Goal: Task Accomplishment & Management: Use online tool/utility

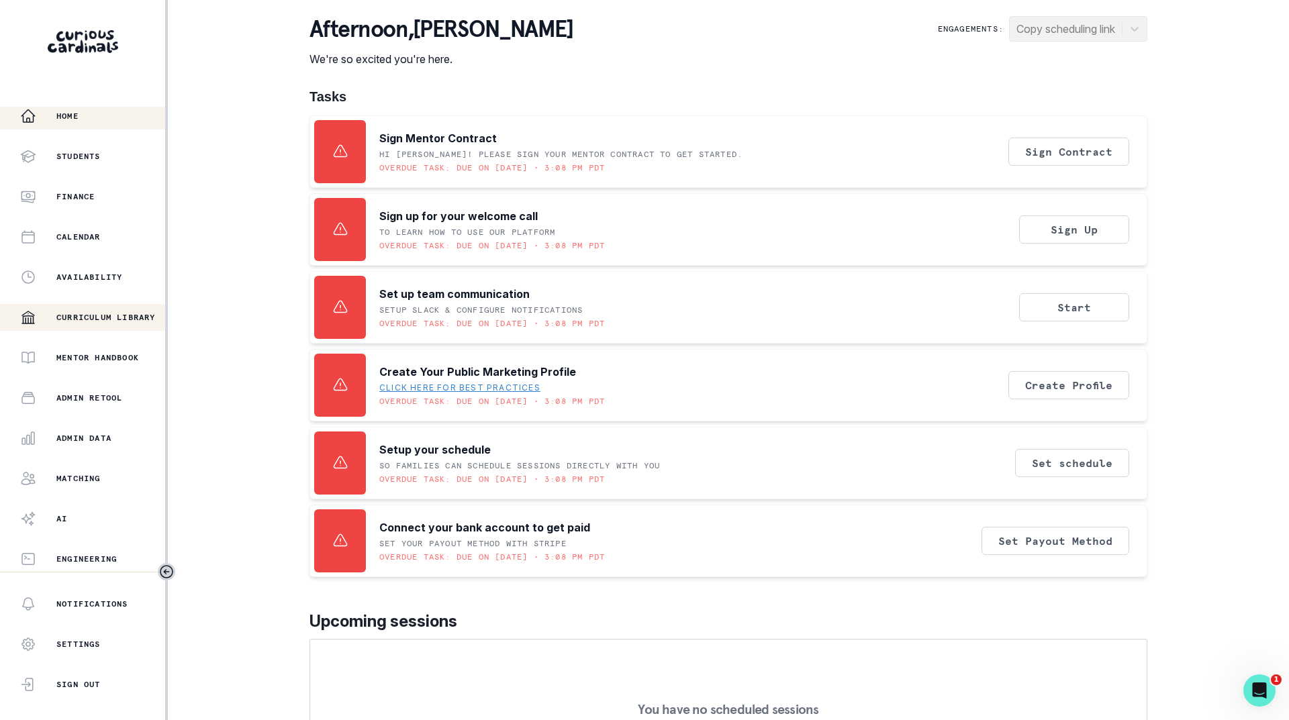
scroll to position [5, 0]
click at [85, 446] on button "Admin Data" at bounding box center [82, 437] width 165 height 27
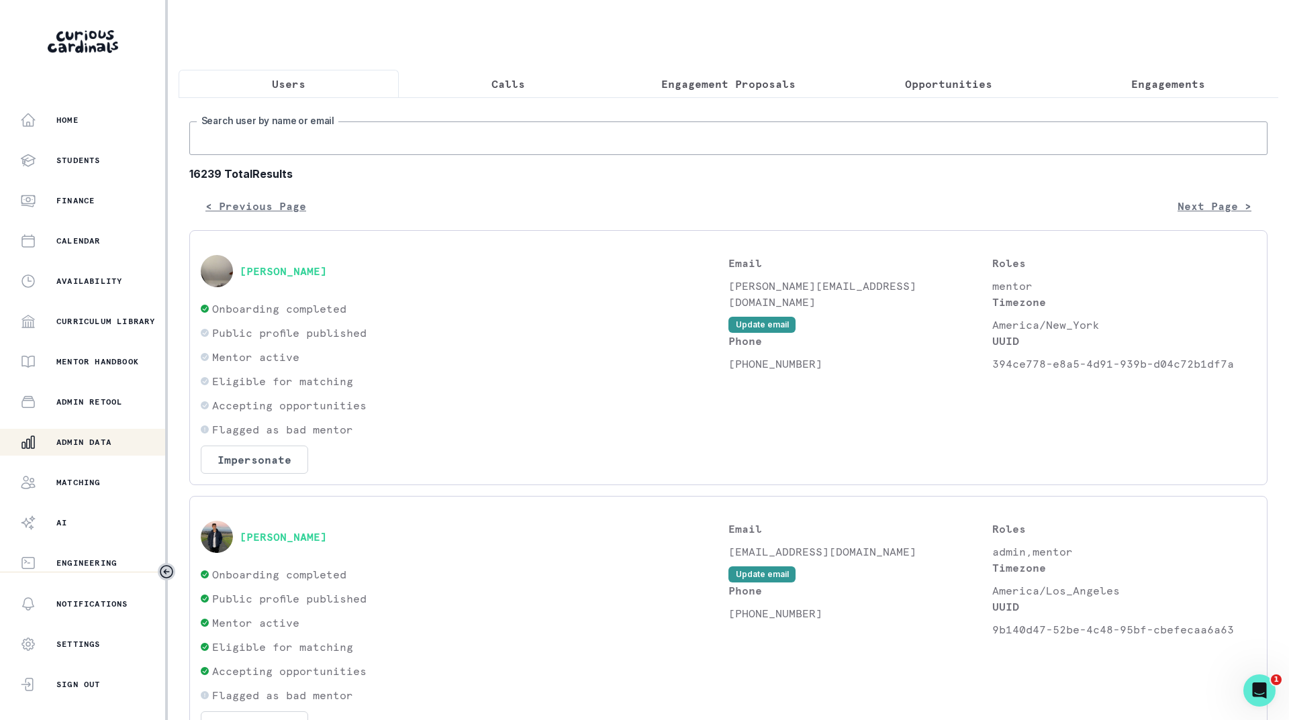
click at [370, 147] on input "Search user by name or email" at bounding box center [728, 138] width 1078 height 34
type input "[PERSON_NAME]"
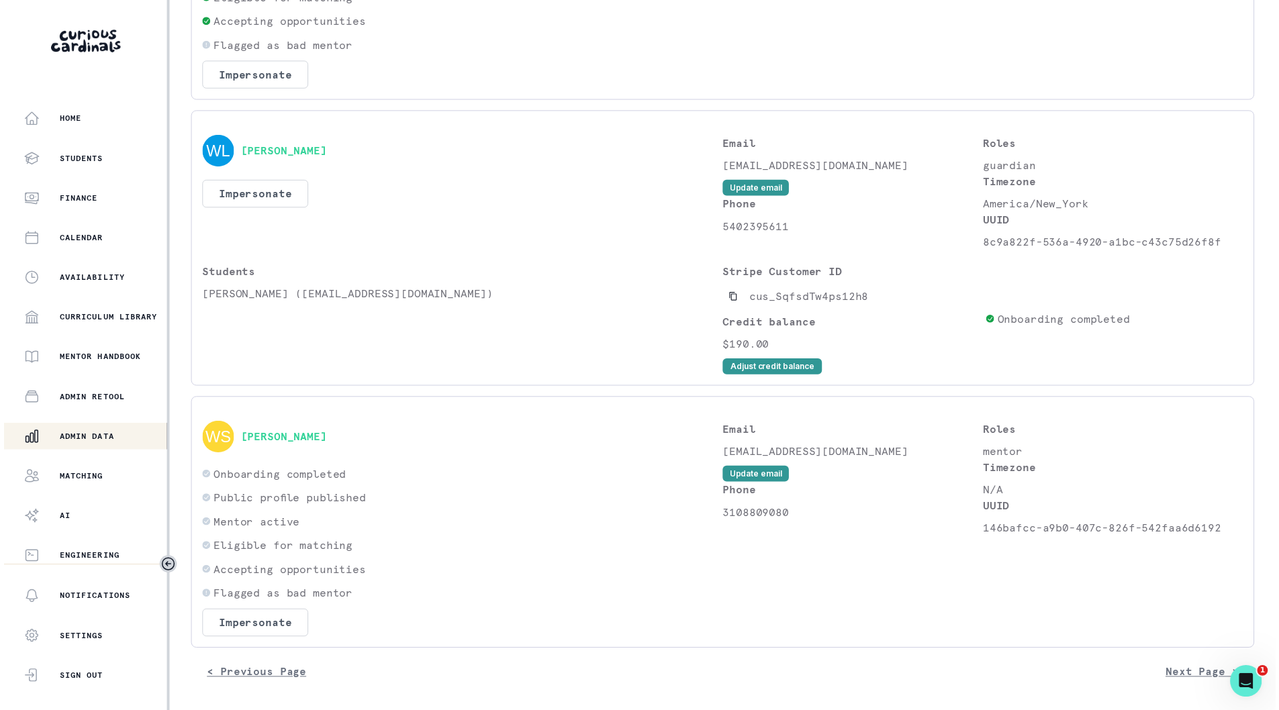
scroll to position [1410, 0]
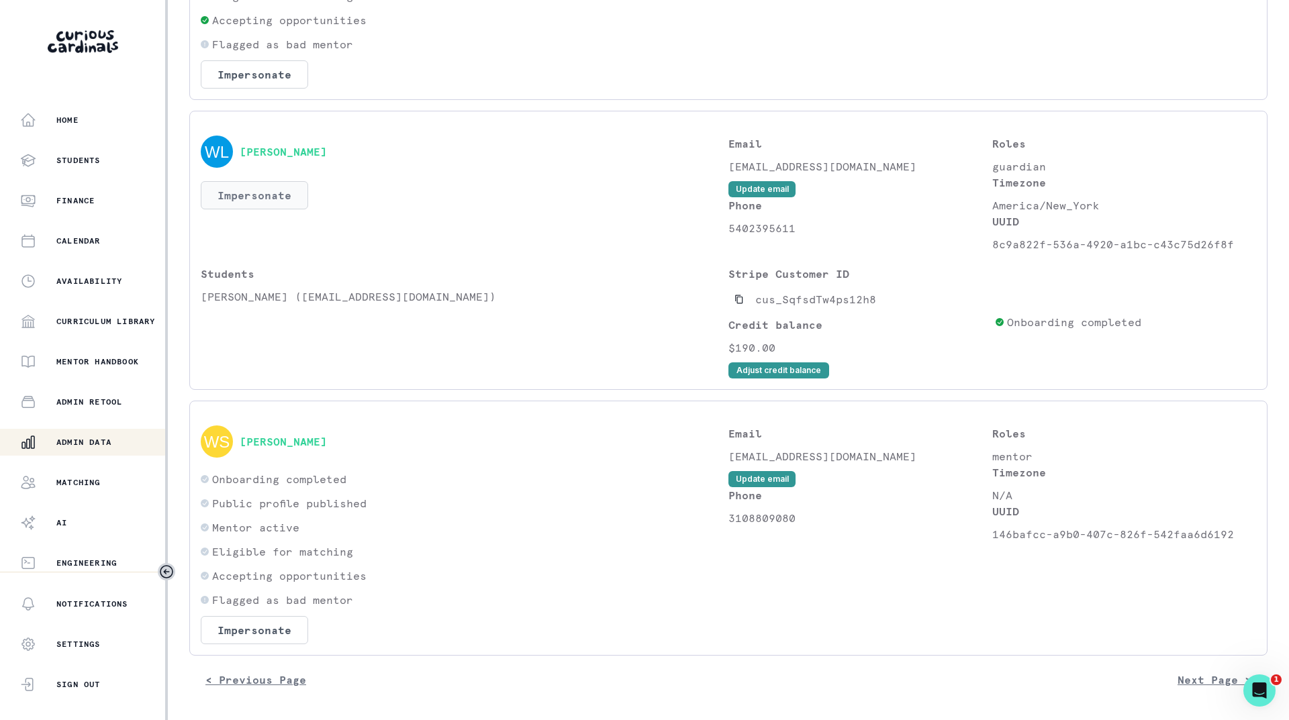
click at [264, 209] on button "Impersonate" at bounding box center [254, 195] width 107 height 28
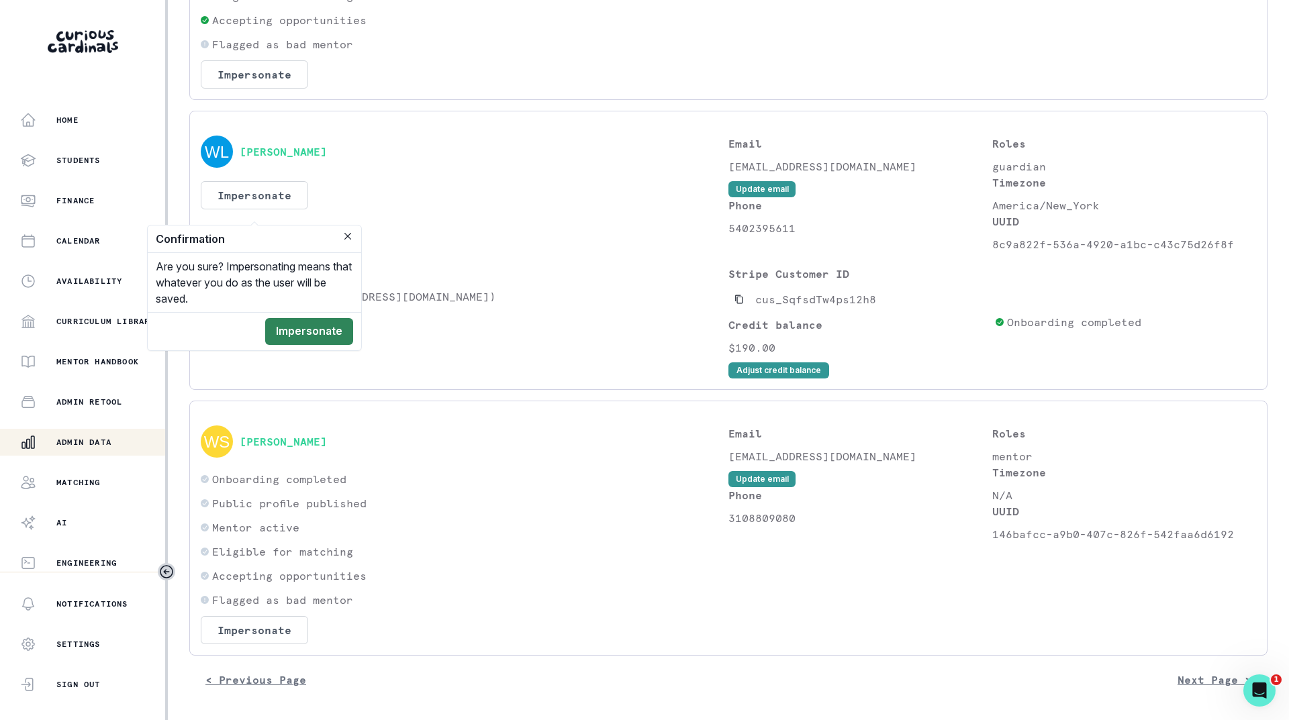
click at [299, 328] on button "Impersonate" at bounding box center [309, 331] width 88 height 27
